Goal: Task Accomplishment & Management: Complete application form

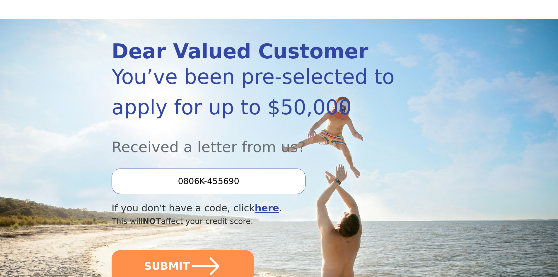
scroll to position [59, 0]
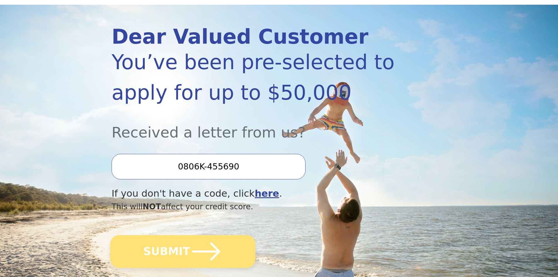
click at [201, 258] on icon "submit" at bounding box center [206, 251] width 32 height 32
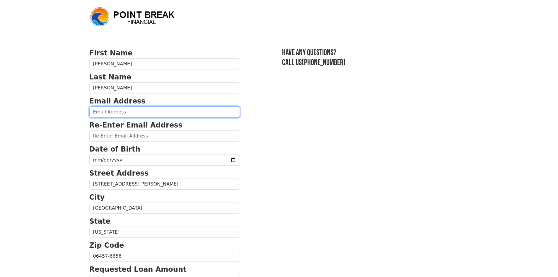
click at [126, 113] on input "email" at bounding box center [164, 111] width 150 height 11
click at [125, 111] on input "[EMAIL_ADDRESS][DOMAIN_NAME]" at bounding box center [164, 111] width 150 height 11
click at [125, 110] on input "[EMAIL_ADDRESS][DOMAIN_NAME]" at bounding box center [164, 111] width 150 height 11
click at [125, 109] on input "[EMAIL_ADDRESS][DOMAIN_NAME]" at bounding box center [164, 111] width 150 height 11
click at [126, 113] on input "[EMAIL_ADDRESS][DOMAIN_NAME]" at bounding box center [164, 111] width 150 height 11
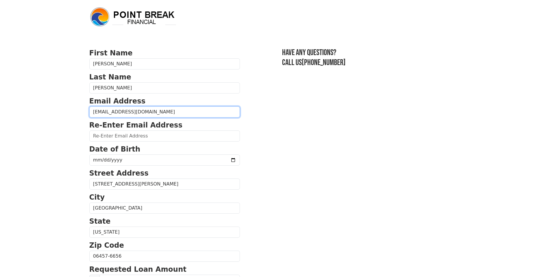
click at [126, 112] on input "[EMAIL_ADDRESS][DOMAIN_NAME]" at bounding box center [164, 111] width 150 height 11
drag, startPoint x: 89, startPoint y: 112, endPoint x: 165, endPoint y: 121, distance: 76.6
click at [165, 121] on form "First Name [PERSON_NAME] Last Name [PERSON_NAME] Email Address [EMAIL_ADDRESS][…" at bounding box center [164, 256] width 150 height 417
type input "[EMAIL_ADDRESS][DOMAIN_NAME]"
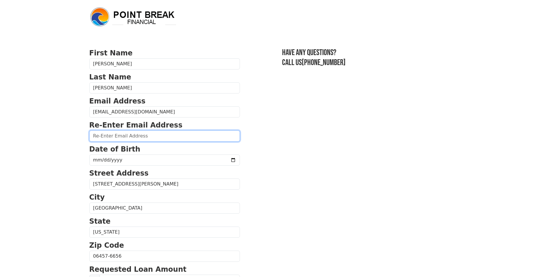
click at [136, 135] on input "email" at bounding box center [164, 135] width 150 height 11
paste input "[EMAIL_ADDRESS][DOMAIN_NAME]"
type input "[EMAIL_ADDRESS][DOMAIN_NAME]"
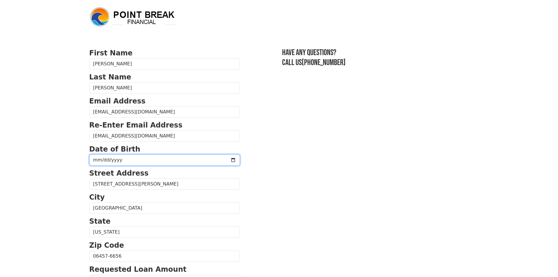
click at [117, 161] on input "date" at bounding box center [164, 159] width 150 height 11
click at [97, 161] on input "date" at bounding box center [164, 159] width 150 height 11
type input "[DATE]"
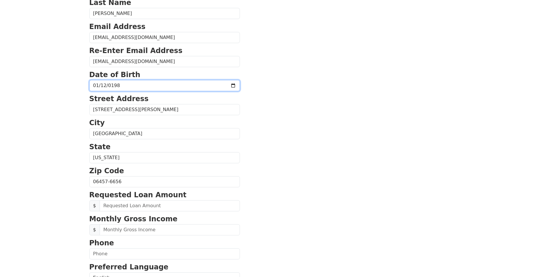
scroll to position [88, 0]
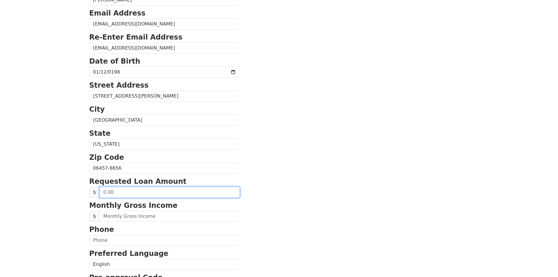
click at [131, 192] on input "text" at bounding box center [170, 191] width 140 height 11
type input "5,000.00"
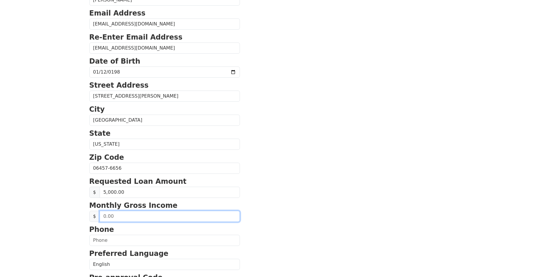
click at [125, 218] on input "text" at bounding box center [170, 215] width 140 height 11
type input "5,000.00"
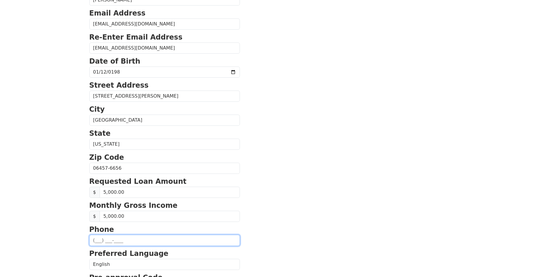
click at [95, 240] on input "text" at bounding box center [164, 239] width 150 height 11
type input "[PHONE_NUMBER]"
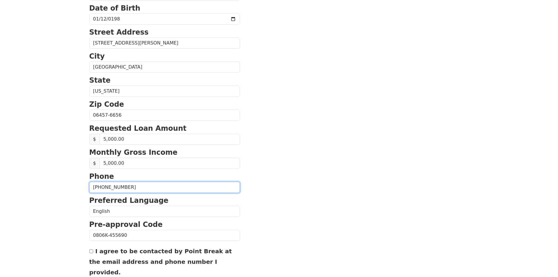
scroll to position [176, 0]
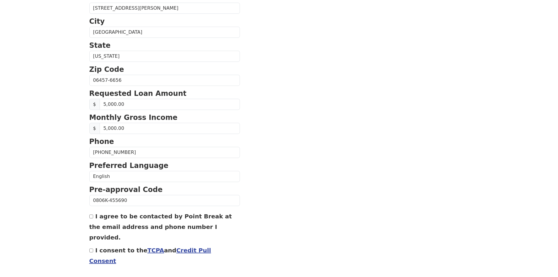
click at [90, 217] on input "I agree to be contacted by Point Break at the email address and phone number I …" at bounding box center [91, 216] width 4 height 4
checkbox input "true"
click at [91, 248] on input "I consent to the TCPA and Credit Pull Consent" at bounding box center [91, 250] width 4 height 4
checkbox input "true"
